Goal: Navigation & Orientation: Find specific page/section

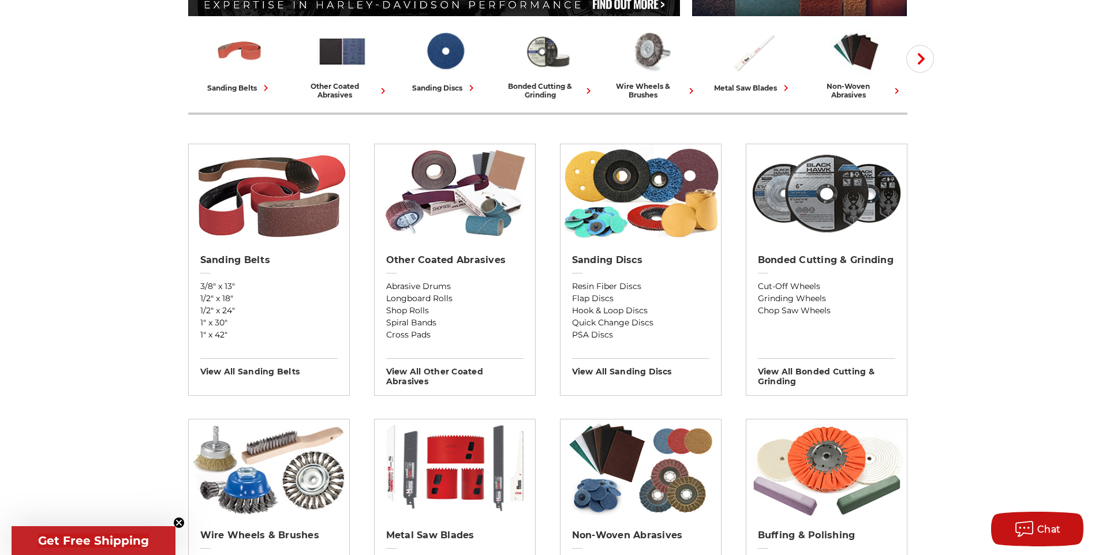
scroll to position [231, 0]
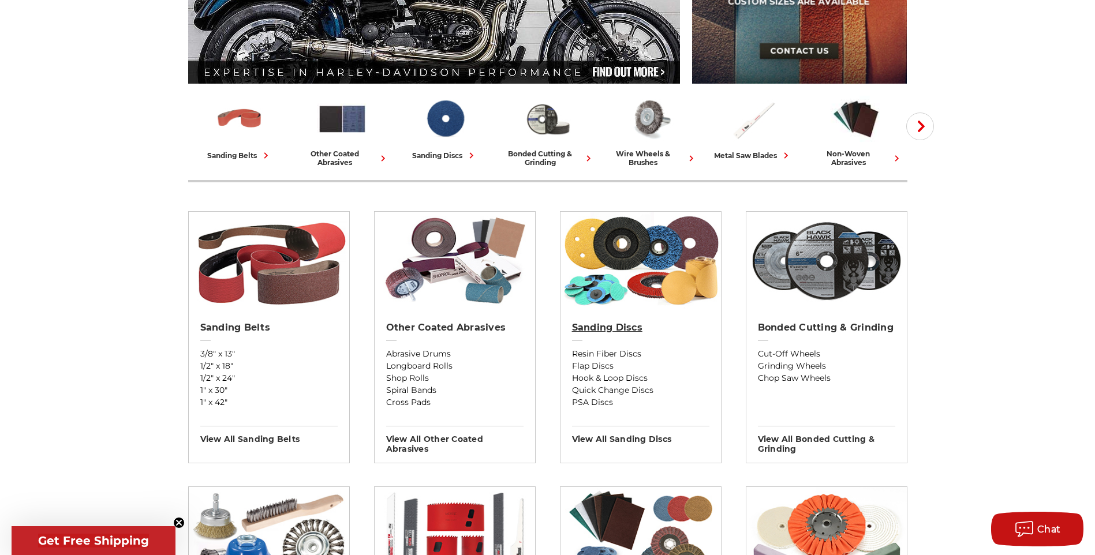
click at [613, 333] on h2 "Sanding Discs" at bounding box center [640, 328] width 137 height 12
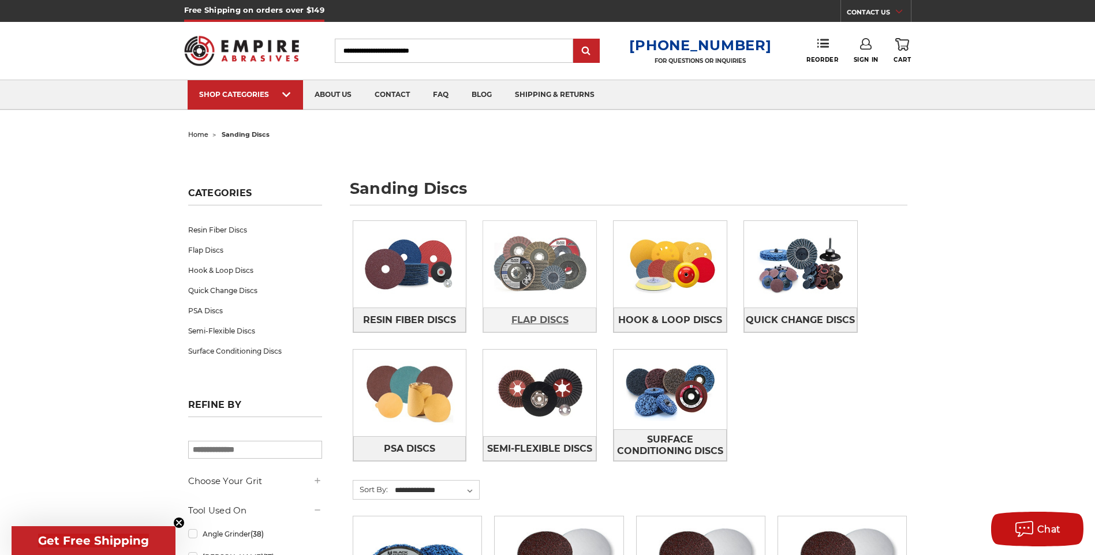
click at [550, 322] on span "Flap Discs" at bounding box center [540, 321] width 57 height 20
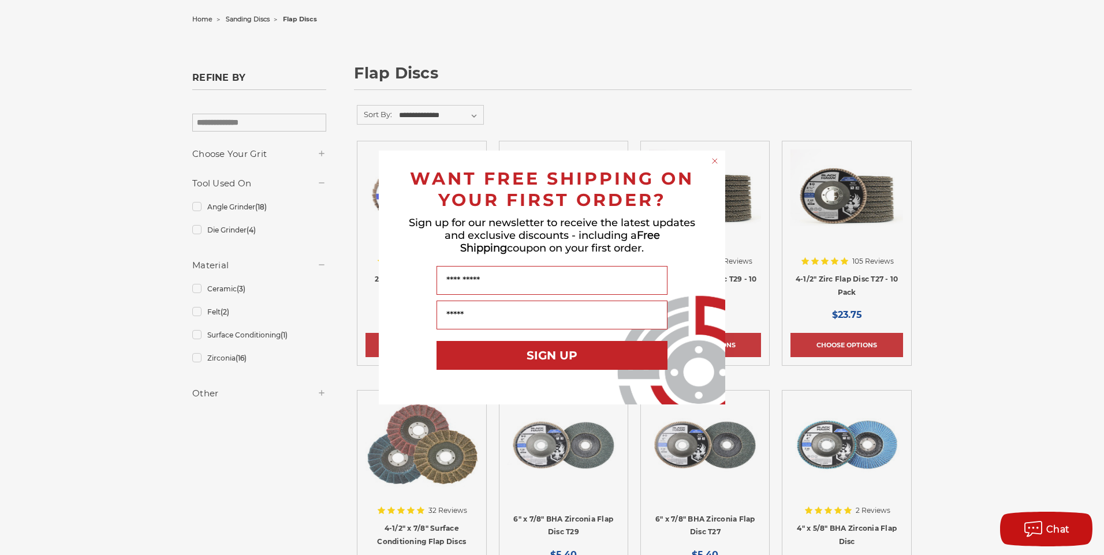
click at [714, 159] on circle "Close dialog" at bounding box center [715, 161] width 11 height 11
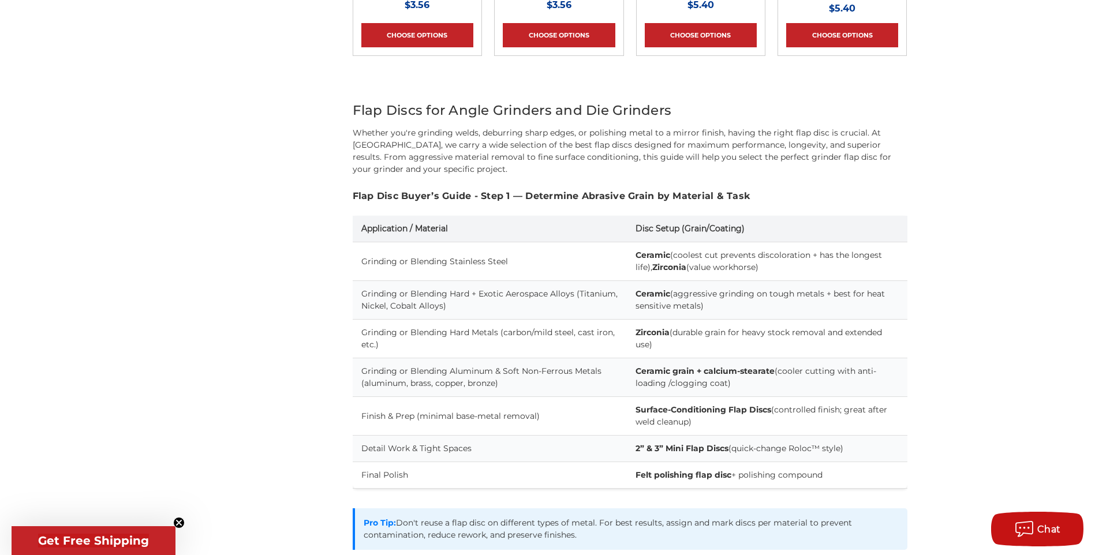
scroll to position [982, 0]
